Goal: Task Accomplishment & Management: Use online tool/utility

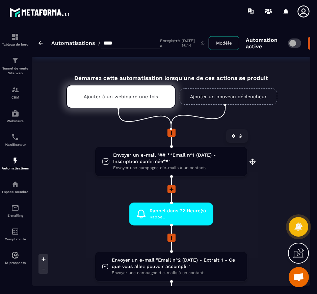
click at [221, 163] on span "Envoyer un e-mail "## **Email n°1 (DATE) - Inscription confirmée**"" at bounding box center [176, 158] width 127 height 13
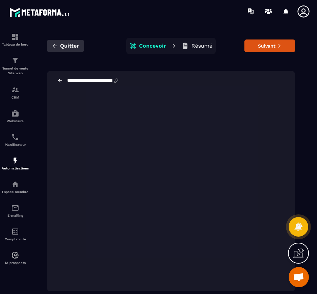
click at [54, 44] on icon "button" at bounding box center [55, 46] width 6 height 6
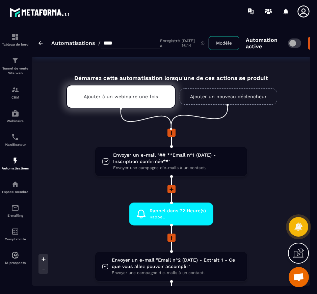
click at [40, 45] on img at bounding box center [41, 43] width 4 height 4
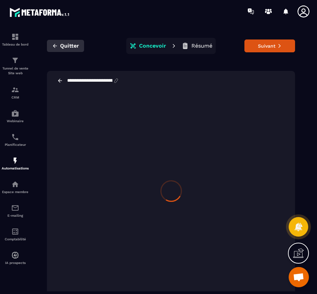
click at [56, 49] on icon "button" at bounding box center [55, 46] width 6 height 6
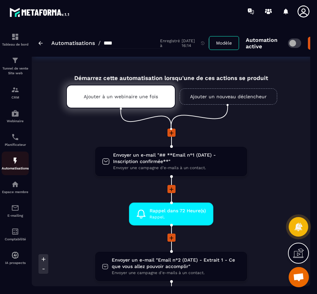
click at [15, 162] on img at bounding box center [15, 161] width 8 height 8
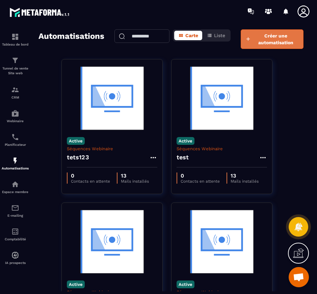
click at [274, 37] on span "Créer une automatisation" at bounding box center [276, 39] width 47 height 14
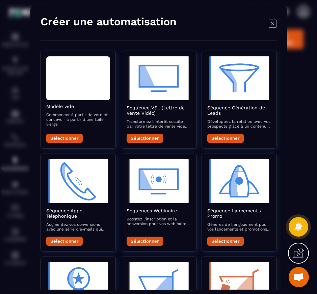
click at [272, 24] on icon "Modal window" at bounding box center [273, 23] width 8 height 8
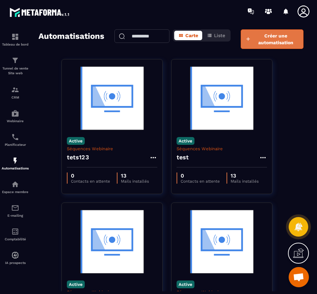
click at [264, 40] on span "Créer une automatisation" at bounding box center [276, 39] width 47 height 14
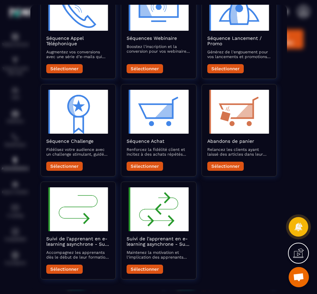
scroll to position [11, 0]
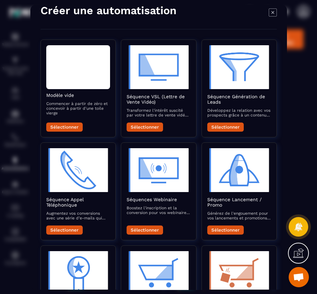
click at [273, 14] on icon "Modal window" at bounding box center [273, 12] width 8 height 8
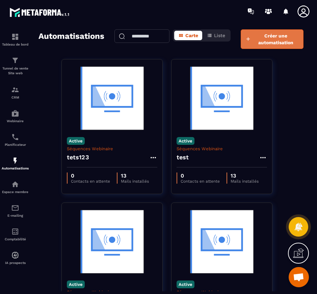
click at [268, 44] on span "Créer une automatisation" at bounding box center [276, 39] width 47 height 14
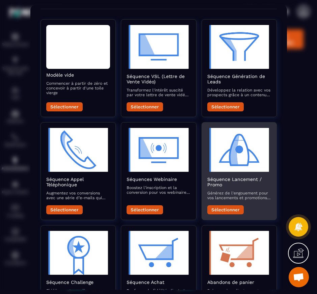
scroll to position [44, 0]
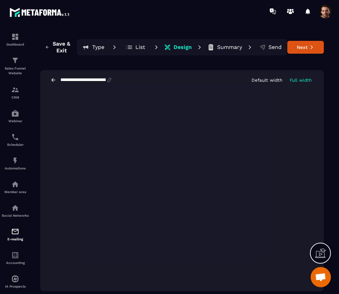
click at [54, 82] on icon at bounding box center [53, 80] width 6 height 6
